Goal: Information Seeking & Learning: Learn about a topic

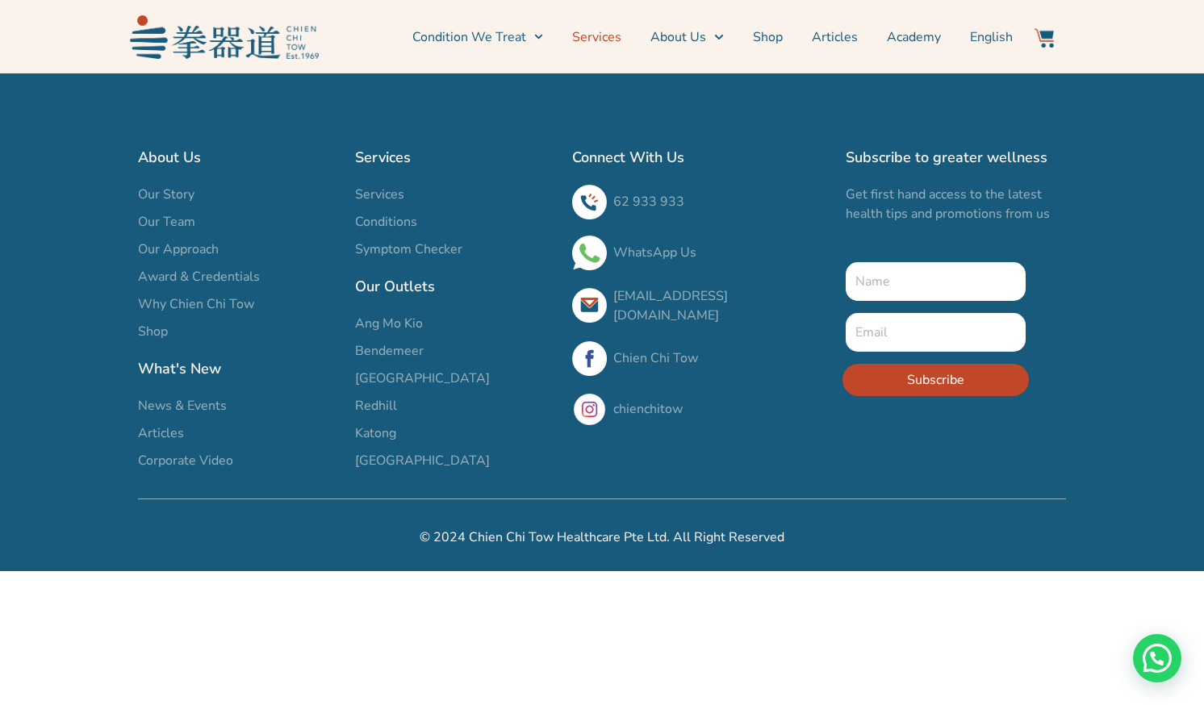
click at [592, 36] on link "Services" at bounding box center [596, 37] width 49 height 40
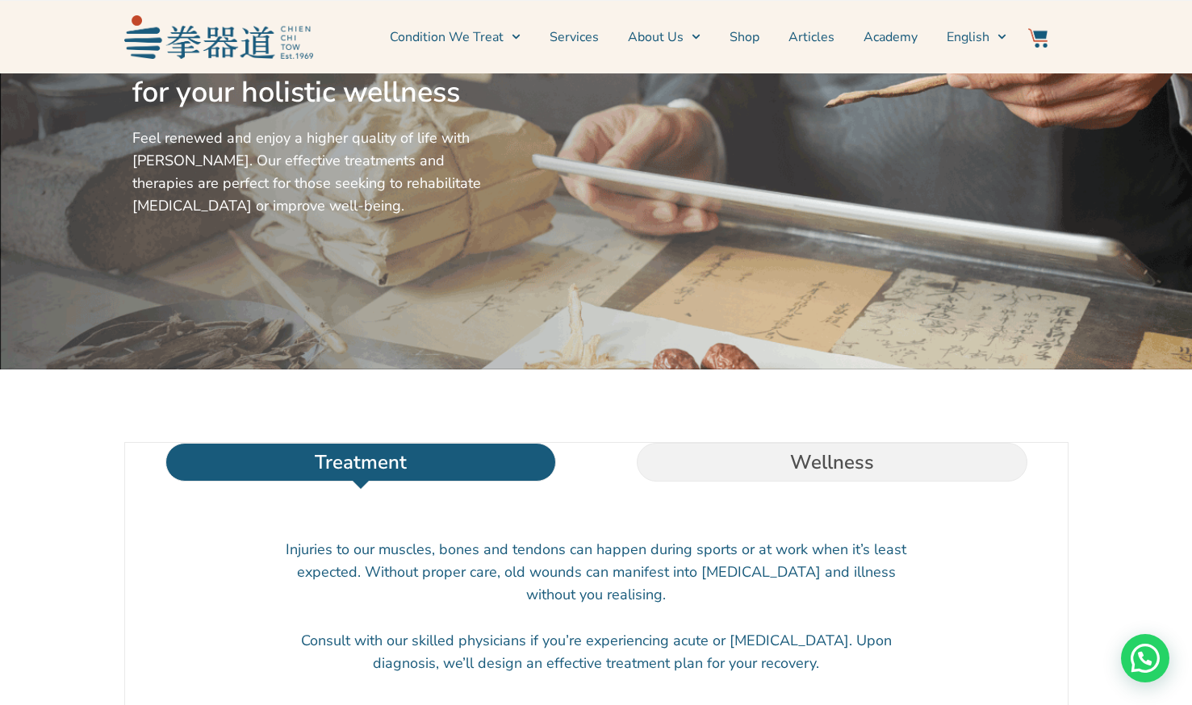
scroll to position [215, 0]
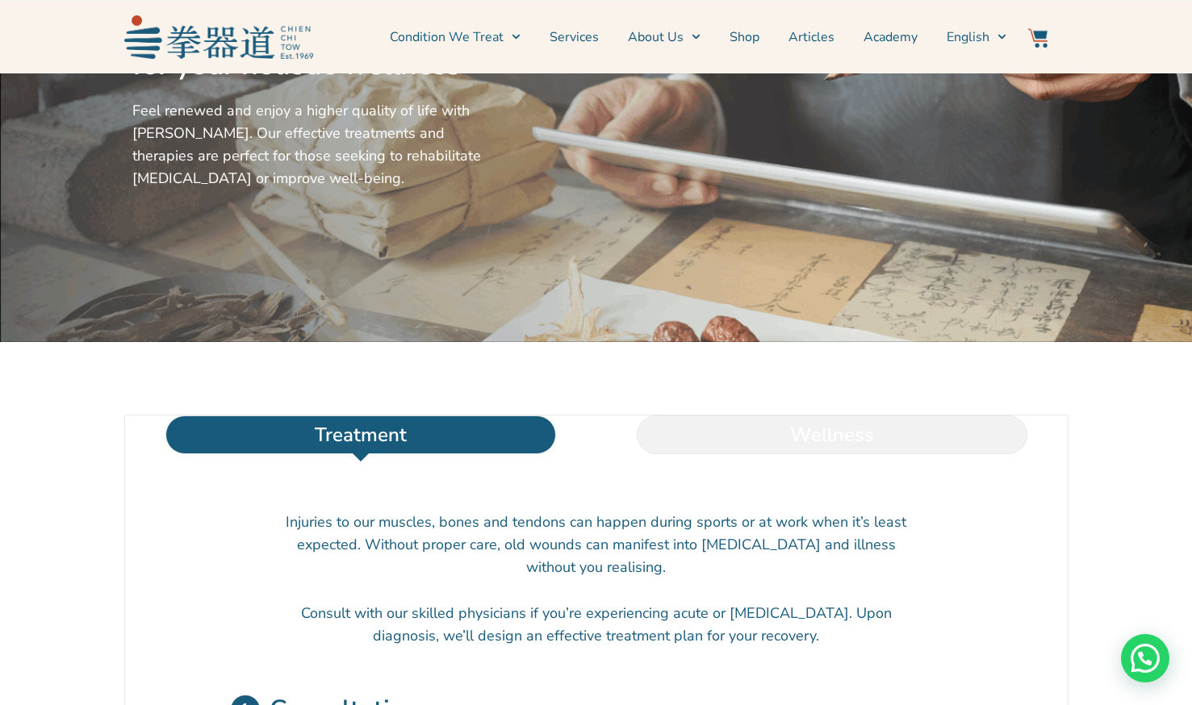
click at [812, 454] on li "Wellness" at bounding box center [831, 435] width 471 height 39
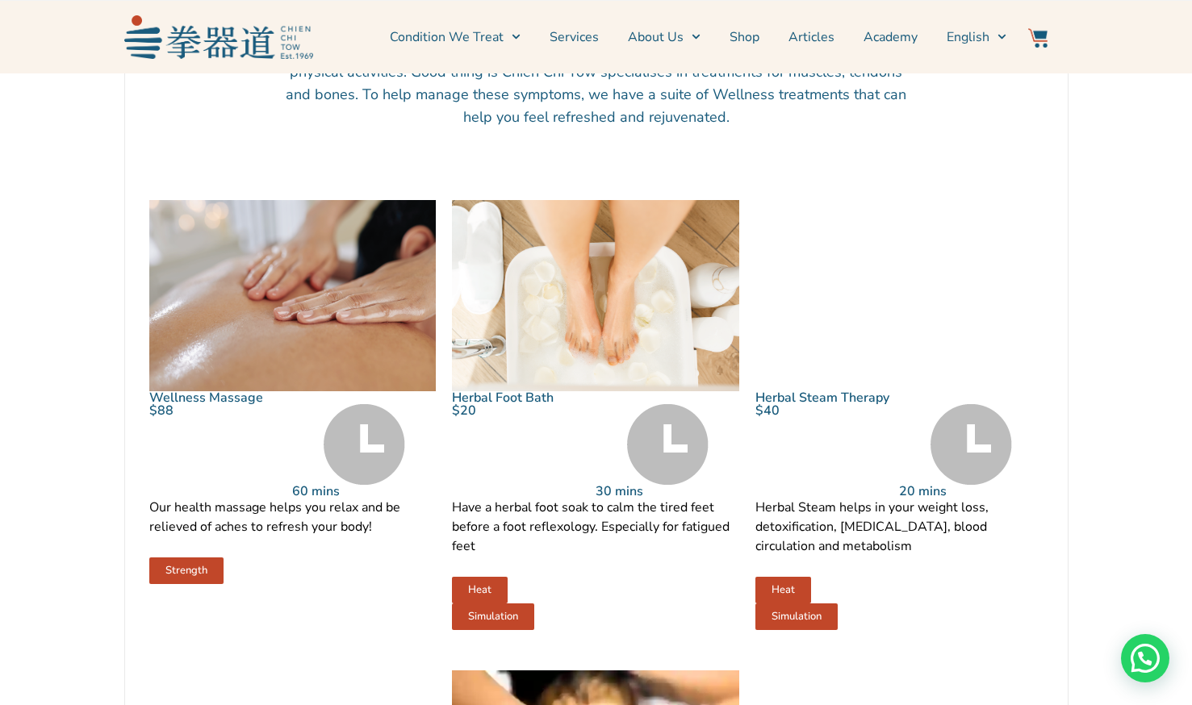
scroll to position [914, 0]
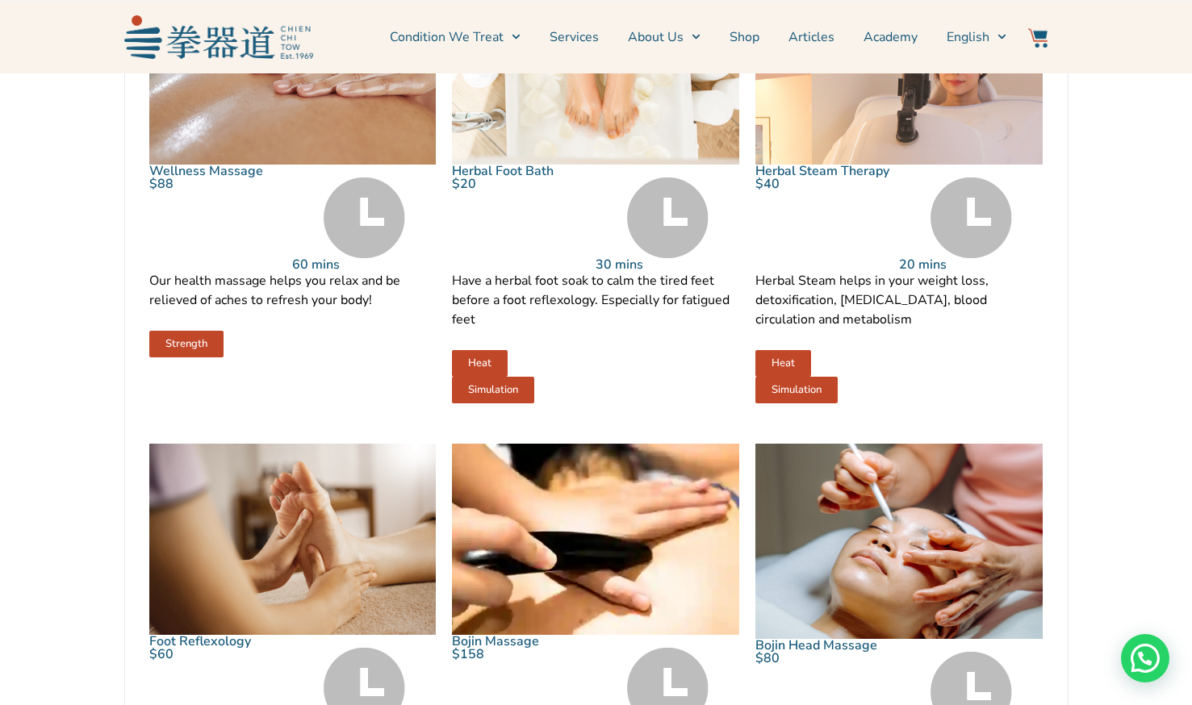
click at [1025, 30] on div at bounding box center [1037, 37] width 31 height 20
click at [1035, 32] on img at bounding box center [1037, 37] width 19 height 19
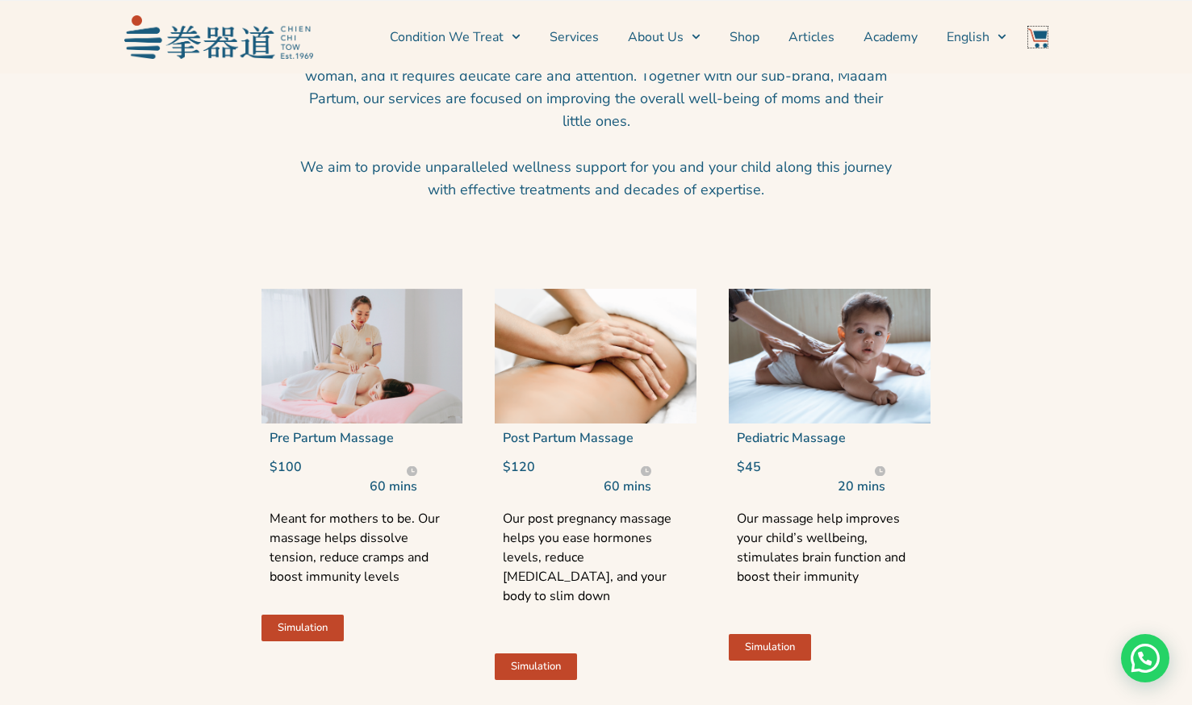
scroll to position [2797, 0]
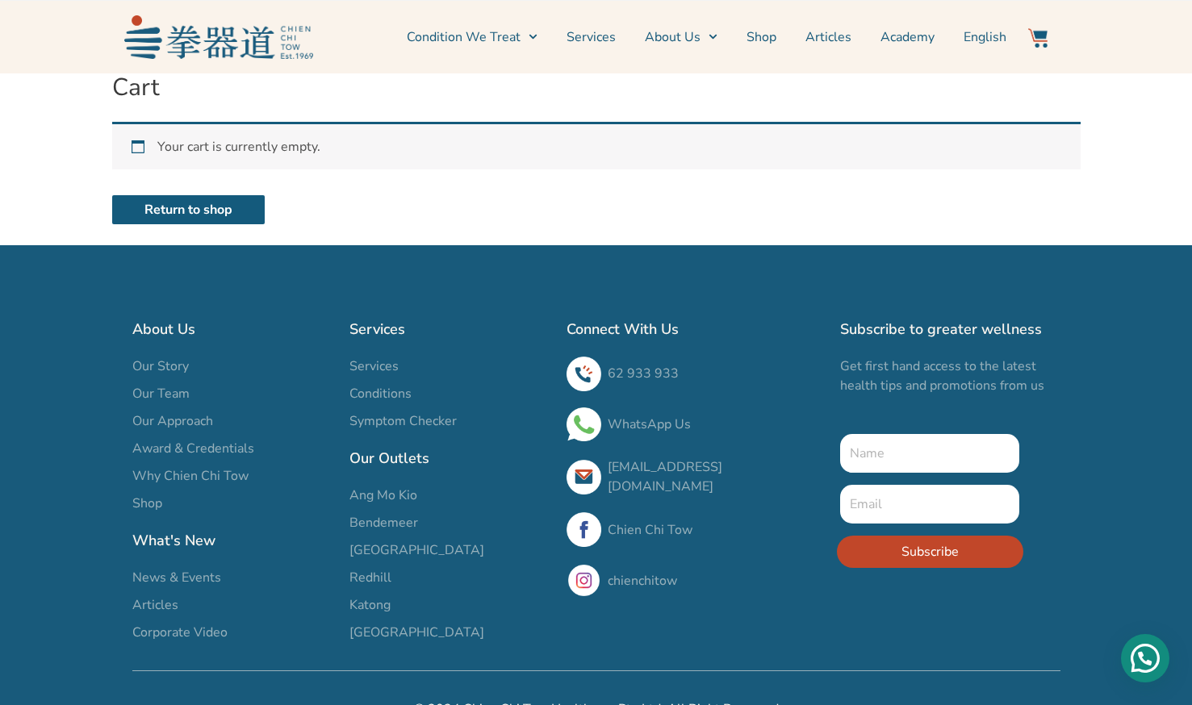
click at [1148, 655] on div "Need help?" at bounding box center [1145, 658] width 48 height 48
